Goal: Transaction & Acquisition: Purchase product/service

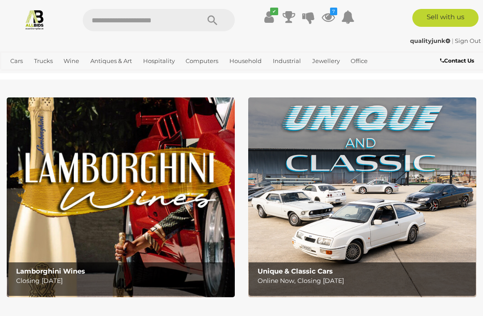
click at [0, 0] on link "View All Antiques & Art Auctions" at bounding box center [0, 0] width 0 height 0
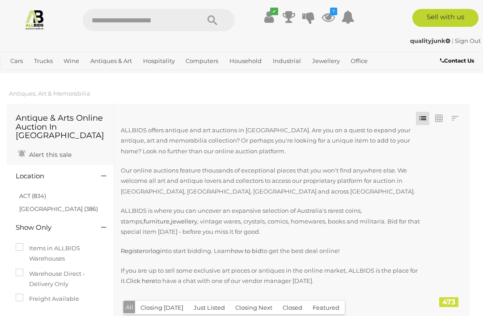
click at [333, 20] on icon at bounding box center [328, 17] width 13 height 16
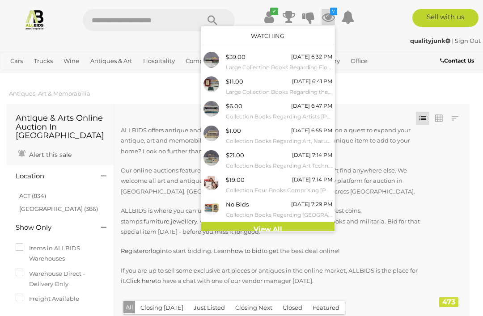
click at [278, 236] on div at bounding box center [241, 158] width 483 height 316
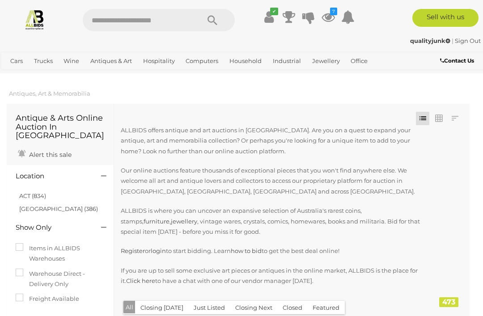
click at [331, 16] on icon at bounding box center [328, 17] width 13 height 16
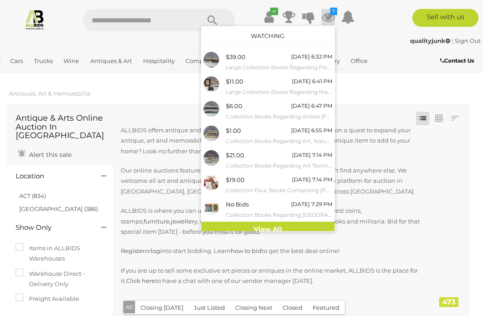
click at [260, 231] on link "View All" at bounding box center [267, 230] width 133 height 16
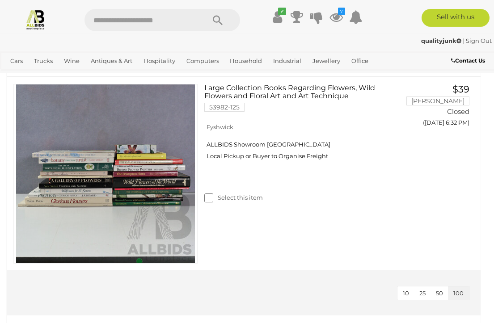
scroll to position [1353, 0]
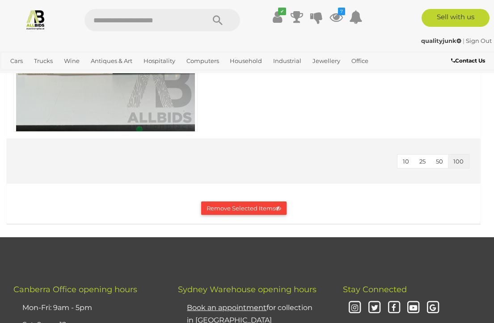
click at [245, 208] on button "Remove Selected Items" at bounding box center [243, 209] width 85 height 14
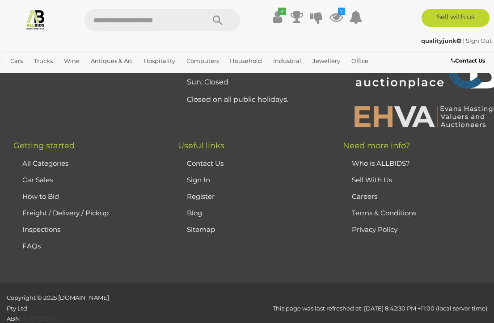
scroll to position [0, 0]
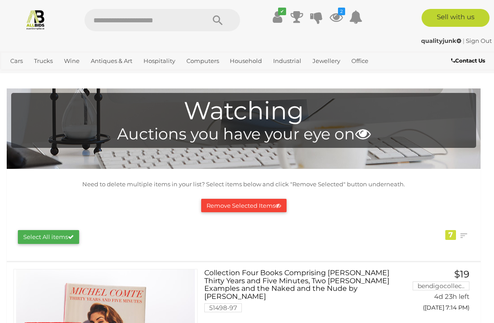
click at [0, 0] on link "View All Antiques & Art Auctions" at bounding box center [0, 0] width 0 height 0
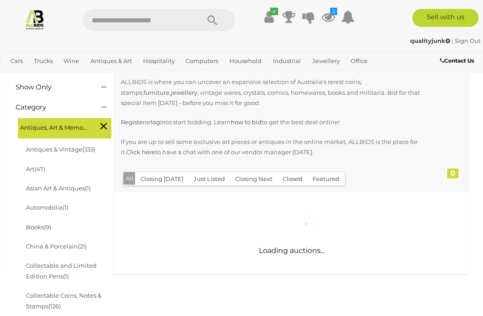
scroll to position [172, 0]
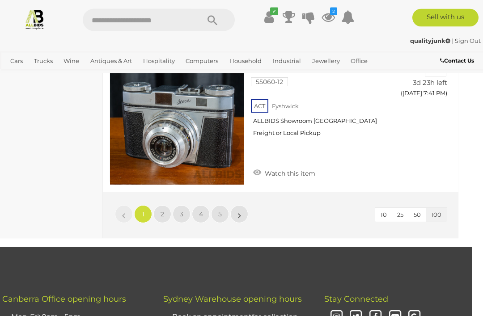
scroll to position [15192, 11]
click at [237, 205] on link "»" at bounding box center [239, 214] width 18 height 18
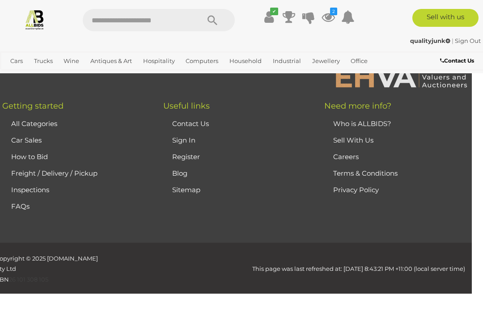
scroll to position [229, 0]
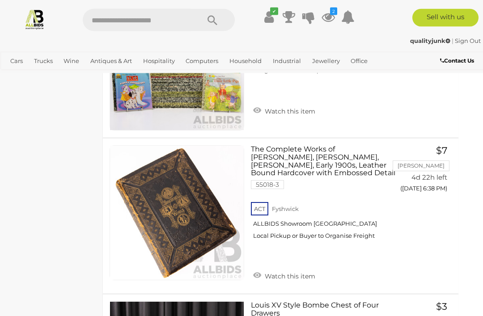
scroll to position [9514, 11]
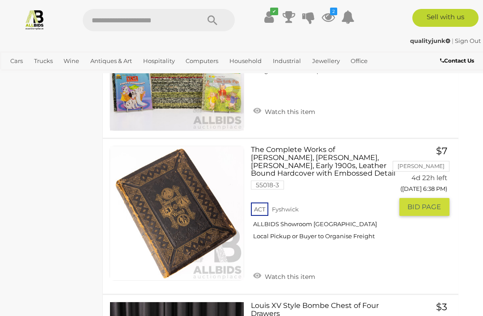
click at [274, 269] on link "Watch this item" at bounding box center [284, 275] width 67 height 13
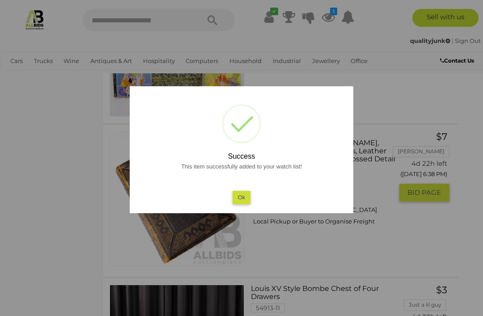
click at [242, 204] on button "Ok" at bounding box center [242, 197] width 18 height 13
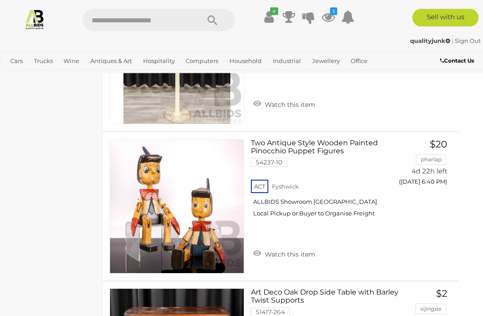
scroll to position [10148, 11]
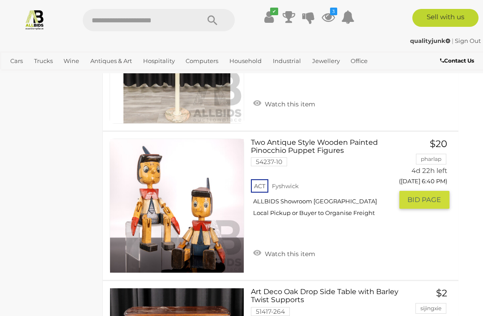
click at [257, 246] on link "Watch this item" at bounding box center [284, 252] width 67 height 13
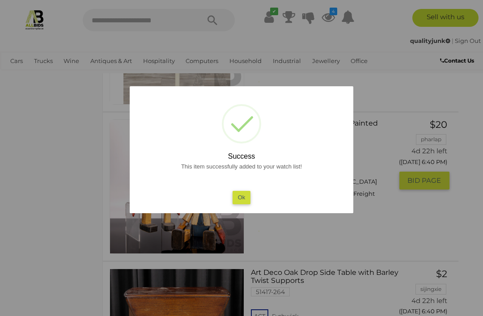
click at [234, 204] on button "Ok" at bounding box center [242, 197] width 18 height 13
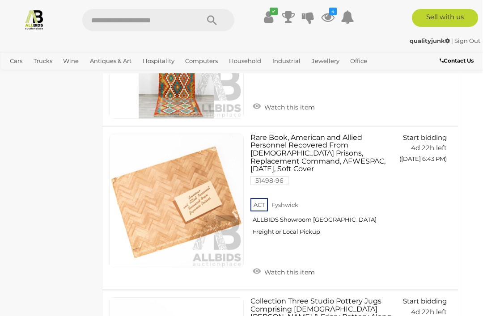
scroll to position [11071, 11]
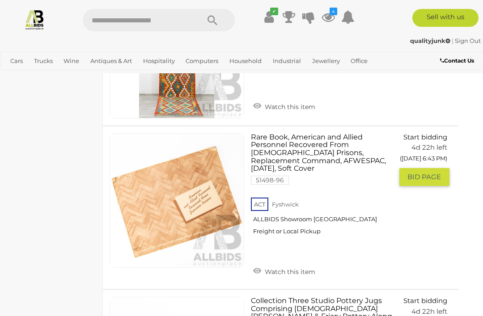
click at [259, 264] on link "Watch this item" at bounding box center [284, 270] width 67 height 13
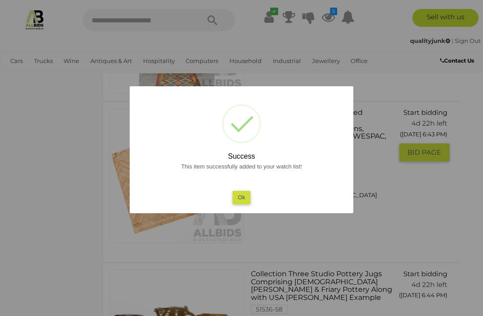
click at [246, 204] on button "Ok" at bounding box center [242, 197] width 18 height 13
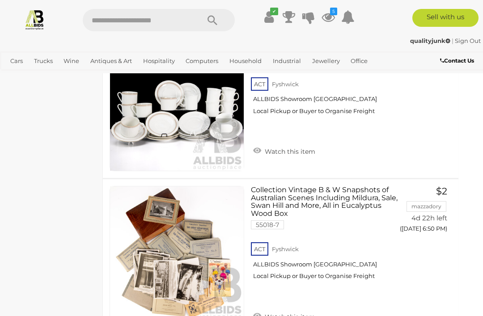
scroll to position [12734, 11]
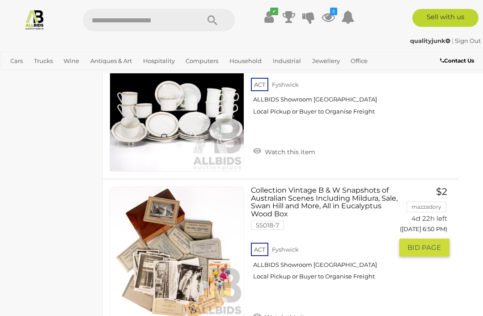
click at [203, 192] on img at bounding box center [177, 254] width 134 height 134
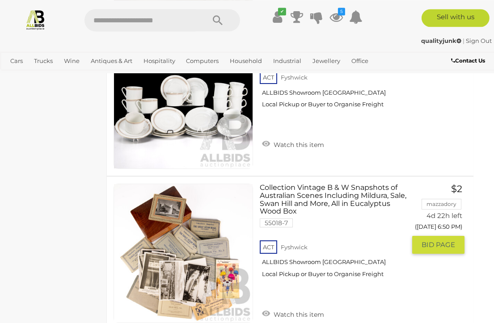
scroll to position [13037, 8]
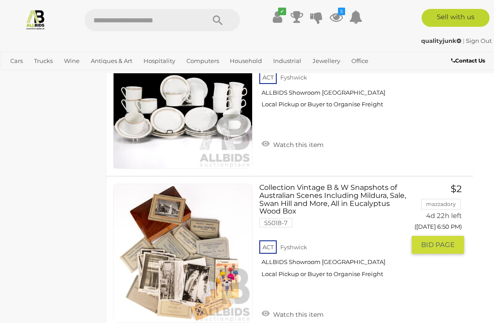
click at [268, 307] on link "Watch this item" at bounding box center [292, 313] width 67 height 13
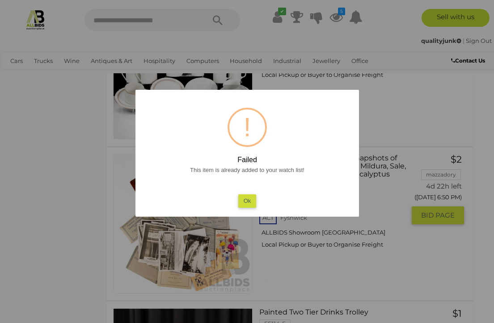
click at [248, 208] on button "Ok" at bounding box center [247, 201] width 18 height 13
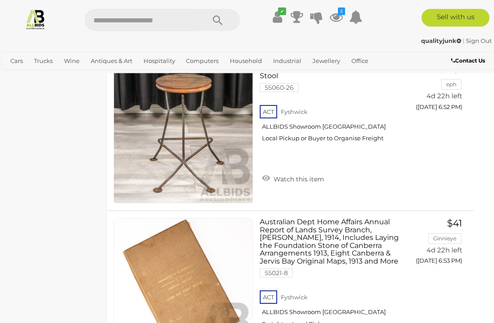
scroll to position [13932, 8]
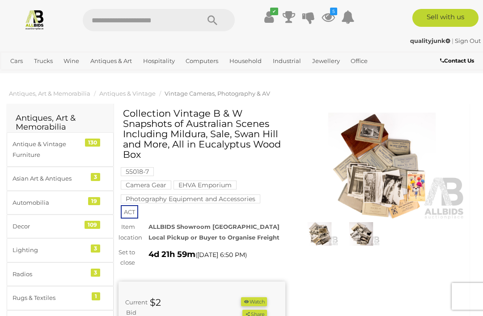
click at [225, 138] on h1 "Collection Vintage B & W Snapshots of Australian Scenes Including Mildura, Sale…" at bounding box center [203, 133] width 160 height 51
click at [289, 161] on div "Collection Vintage B & W Snapshots of Australian Scenes Including Mildura, Sale…" at bounding box center [206, 137] width 167 height 58
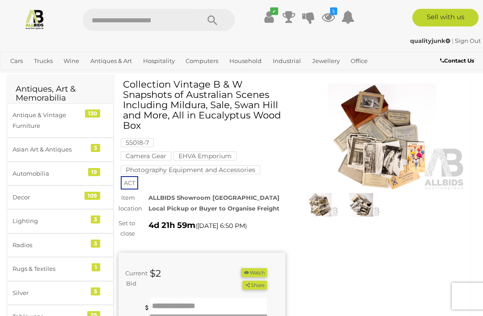
scroll to position [31, 0]
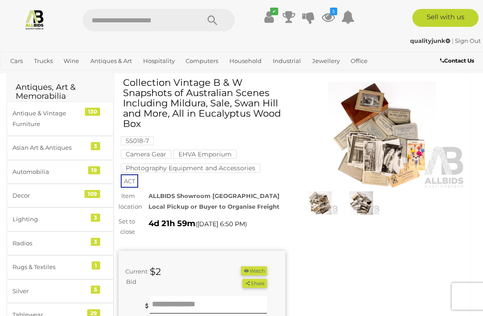
click at [387, 165] on img at bounding box center [382, 135] width 167 height 107
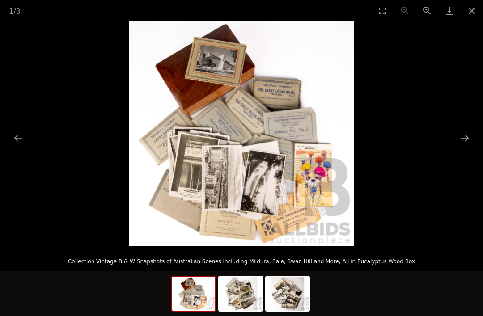
click at [242, 170] on img at bounding box center [241, 133] width 225 height 225
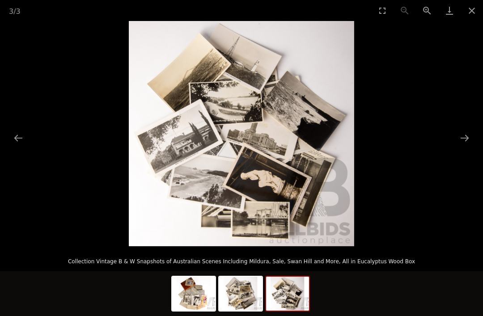
click at [471, 15] on button "Close gallery" at bounding box center [472, 10] width 22 height 21
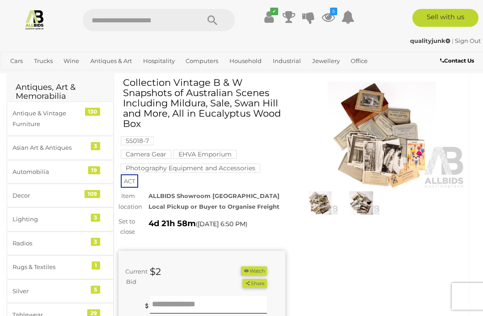
click at [256, 276] on button "Watch" at bounding box center [254, 271] width 26 height 9
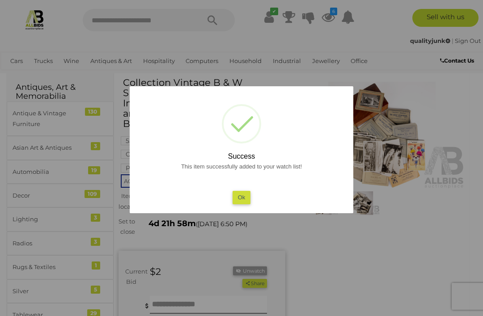
click at [237, 204] on button "Ok" at bounding box center [242, 197] width 18 height 13
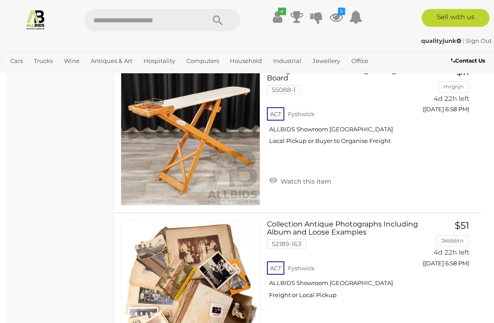
scroll to position [15362, 0]
click at [218, 221] on img at bounding box center [190, 290] width 139 height 139
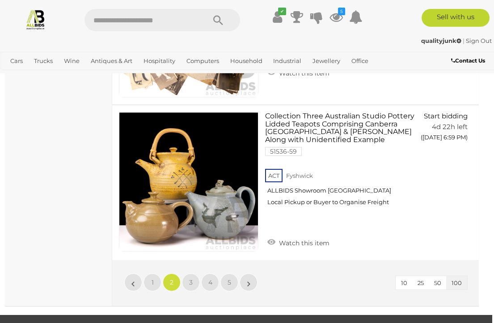
scroll to position [15625, 2]
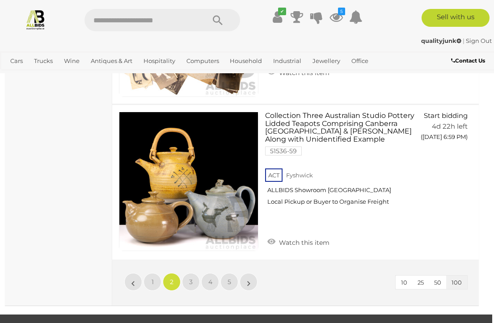
click at [246, 273] on link "»" at bounding box center [249, 282] width 18 height 18
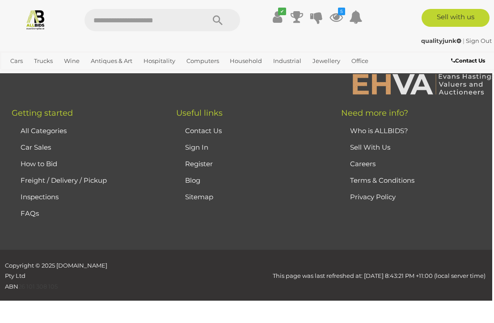
scroll to position [229, 0]
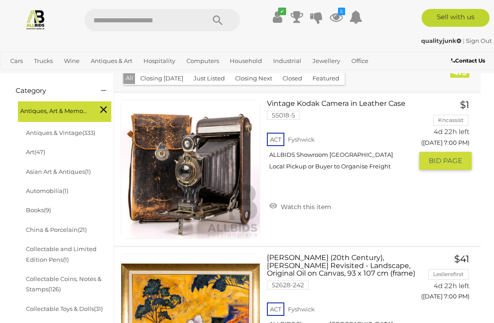
click at [288, 206] on link "Watch this item" at bounding box center [300, 205] width 67 height 13
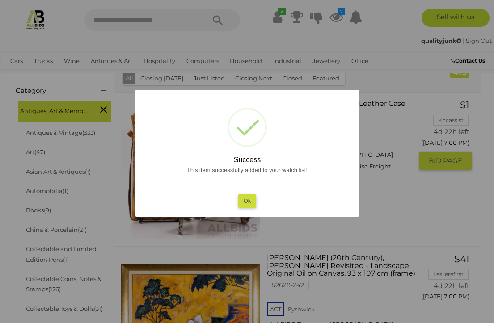
click at [243, 208] on button "Ok" at bounding box center [247, 201] width 18 height 13
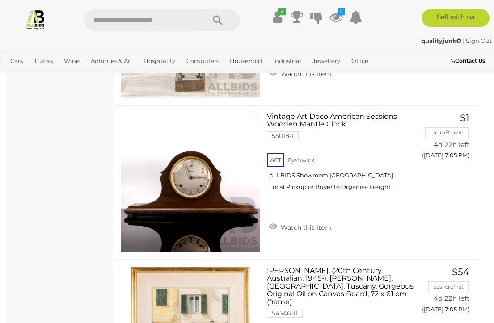
scroll to position [1614, 0]
click at [276, 220] on link "Watch this item" at bounding box center [300, 226] width 67 height 13
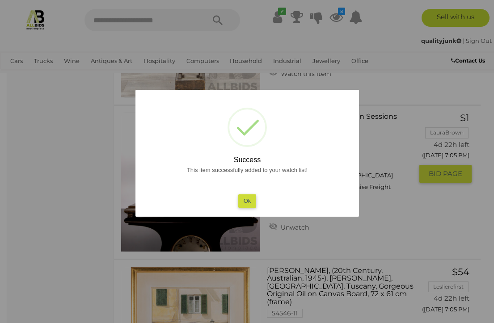
click at [251, 208] on button "Ok" at bounding box center [247, 201] width 18 height 13
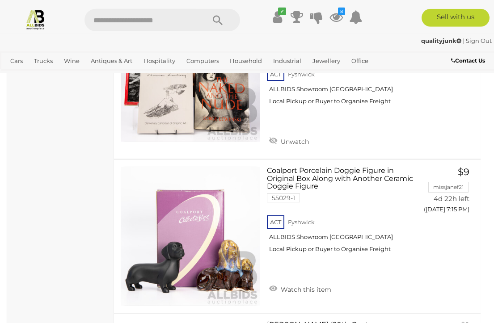
scroll to position [4237, 0]
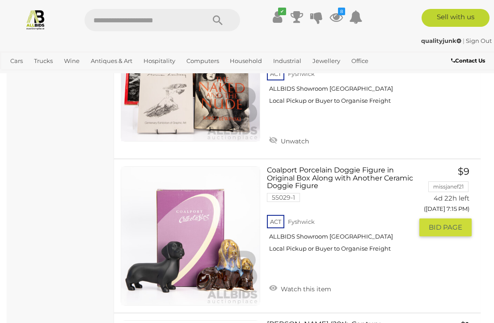
click at [284, 282] on link "Watch this item" at bounding box center [300, 288] width 67 height 13
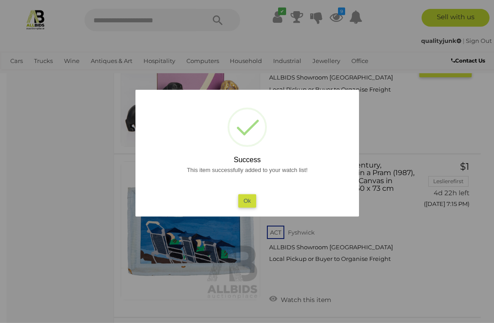
scroll to position [4401, 0]
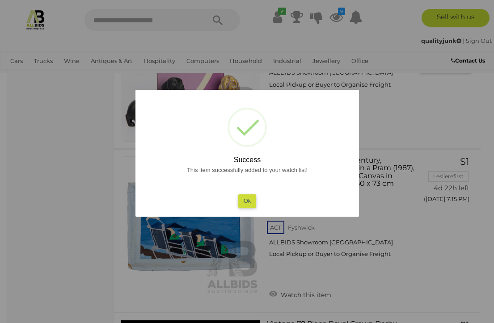
click at [248, 208] on button "Ok" at bounding box center [247, 201] width 18 height 13
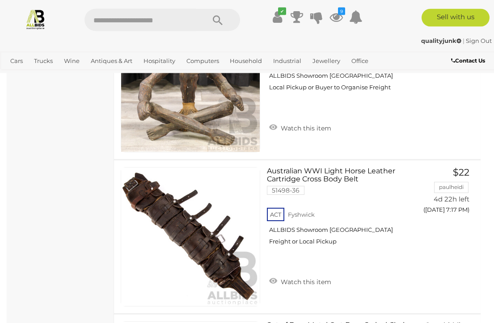
scroll to position [4864, 0]
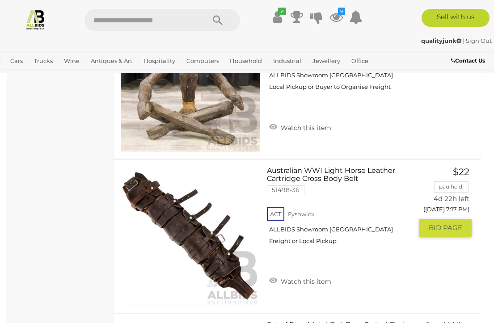
click at [278, 274] on link "Watch this item" at bounding box center [300, 280] width 67 height 13
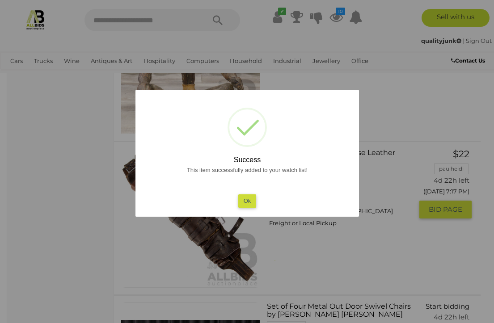
click at [249, 208] on button "Ok" at bounding box center [247, 201] width 18 height 13
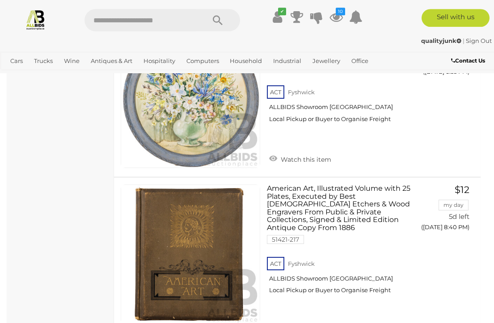
scroll to position [12002, 0]
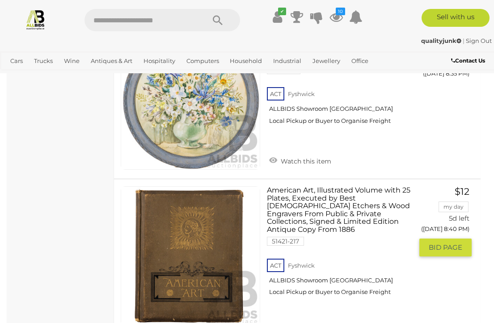
click at [230, 187] on img at bounding box center [190, 256] width 139 height 139
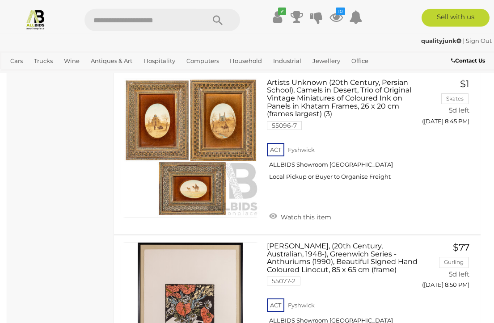
scroll to position [12282, 0]
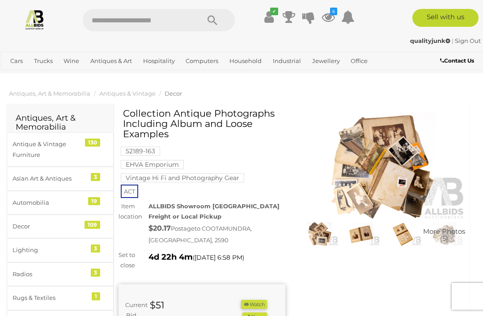
click at [263, 206] on div "ALLBIDS Showroom [GEOGRAPHIC_DATA] Freight or Local Pickup $20.17 Postage to [G…" at bounding box center [217, 223] width 150 height 44
click at [402, 188] on img at bounding box center [382, 166] width 167 height 107
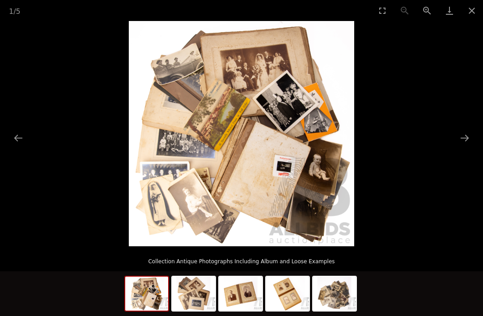
click at [257, 168] on img at bounding box center [241, 133] width 225 height 225
click at [285, 166] on img at bounding box center [241, 133] width 225 height 225
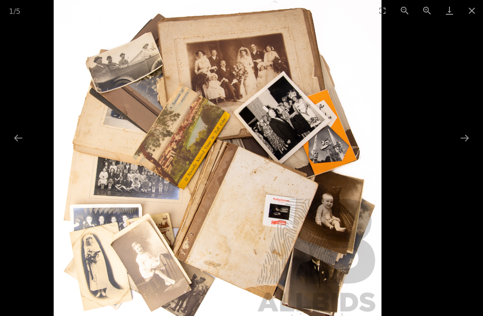
click at [462, 136] on button "Next slide" at bounding box center [464, 137] width 19 height 17
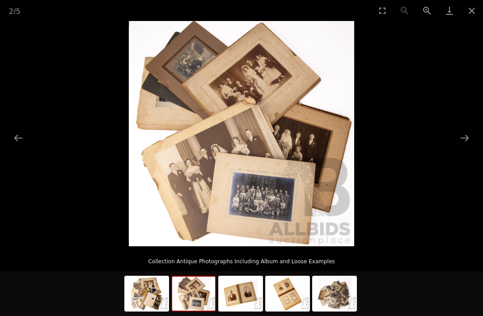
click at [461, 140] on button "Next slide" at bounding box center [464, 137] width 19 height 17
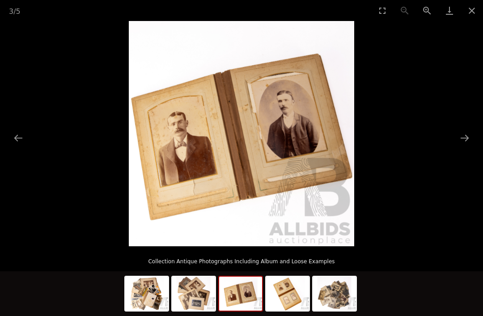
click at [461, 143] on button "Next slide" at bounding box center [464, 137] width 19 height 17
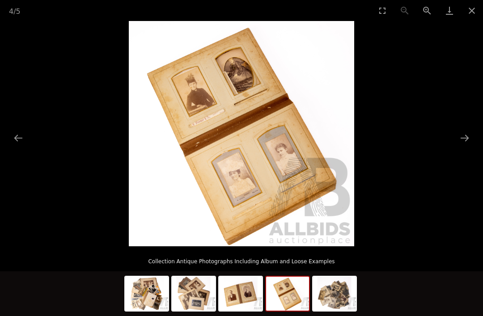
click at [465, 142] on button "Next slide" at bounding box center [464, 137] width 19 height 17
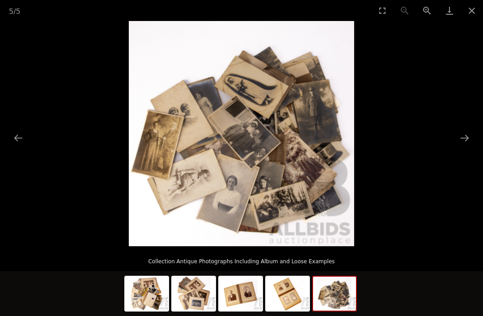
click at [460, 140] on button "Next slide" at bounding box center [464, 137] width 19 height 17
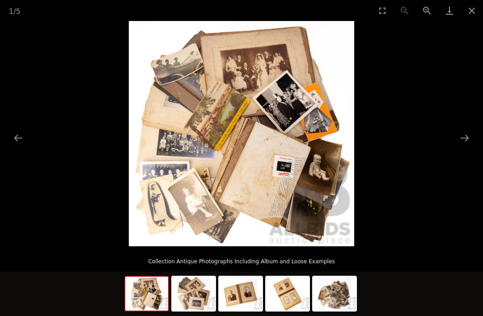
click at [473, 16] on button "Close gallery" at bounding box center [472, 10] width 22 height 21
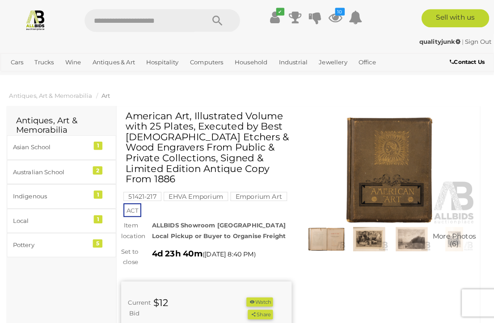
scroll to position [1, 0]
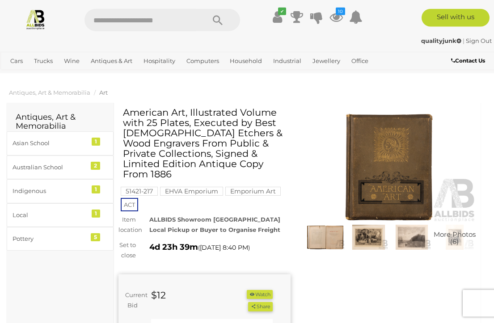
click at [385, 189] on img at bounding box center [390, 167] width 172 height 111
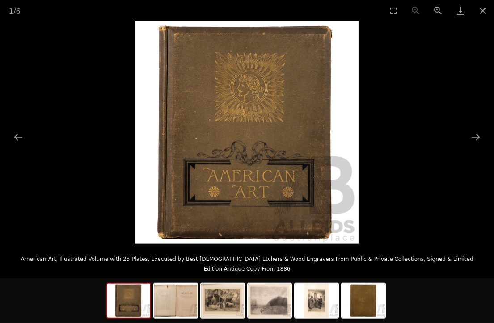
click at [259, 165] on img at bounding box center [247, 132] width 223 height 223
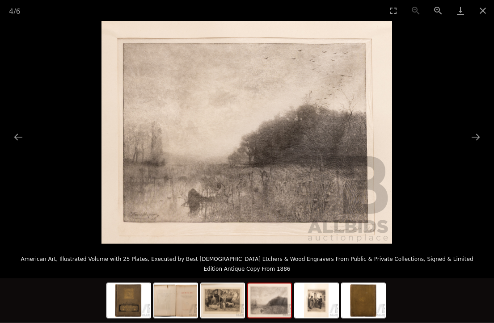
scroll to position [1, 8]
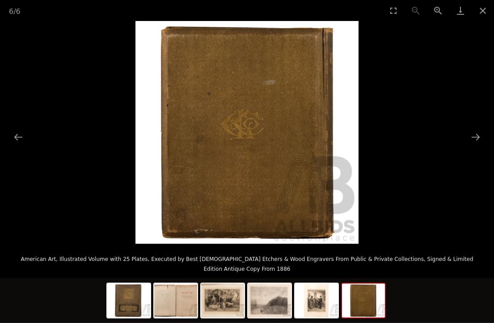
click at [480, 19] on button "Close gallery" at bounding box center [483, 10] width 22 height 21
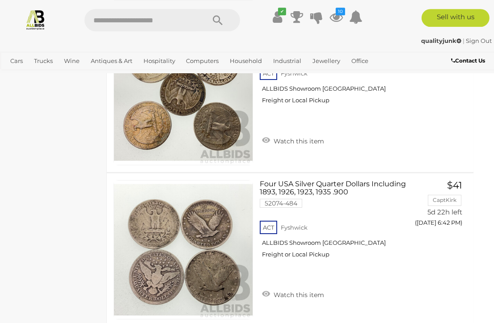
scroll to position [15631, 8]
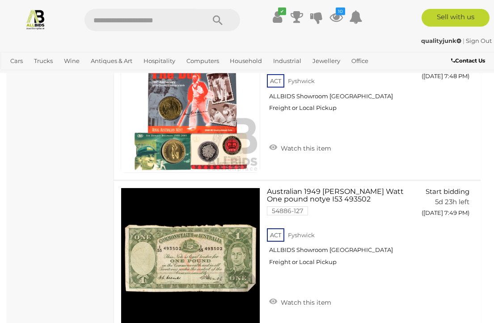
scroll to position [9227, 0]
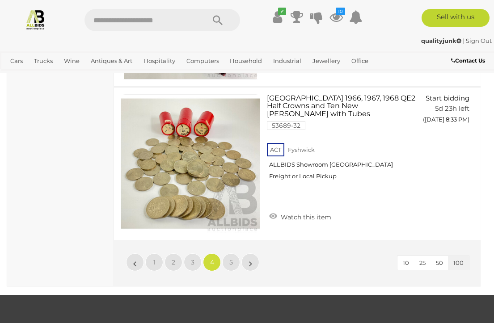
click at [248, 254] on link "»" at bounding box center [251, 263] width 18 height 18
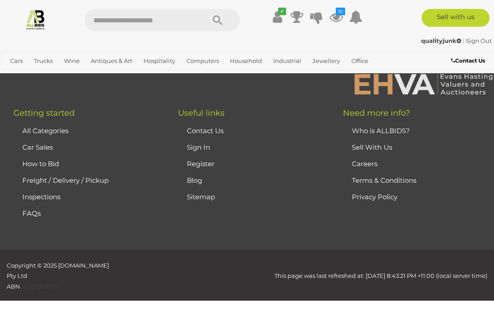
scroll to position [229, 0]
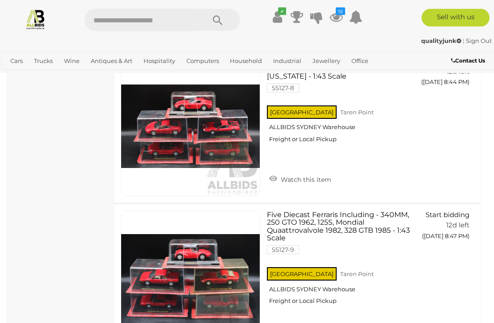
scroll to position [10242, 0]
